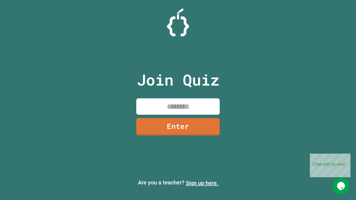
click at [202, 183] on link "Sign up here." at bounding box center [202, 183] width 33 height 7
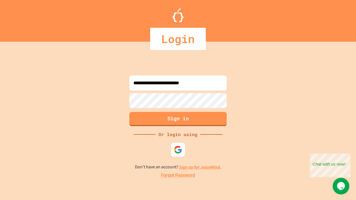
type input "**********"
